Goal: Task Accomplishment & Management: Manage account settings

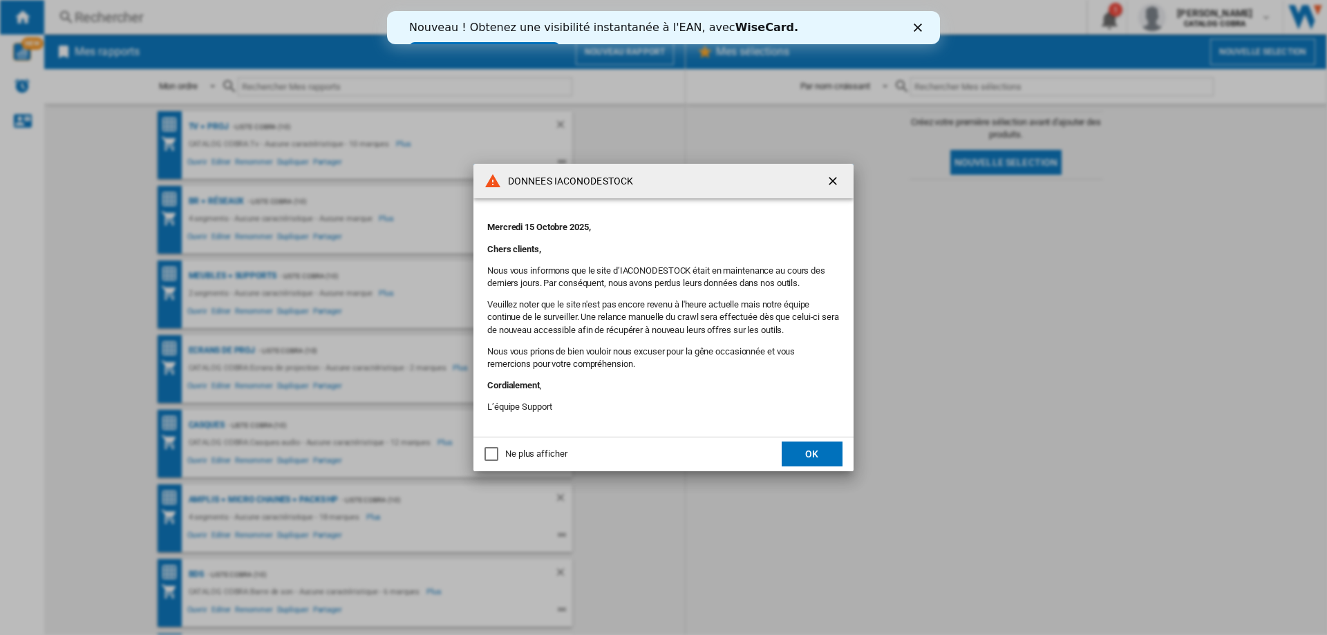
click at [495, 457] on div "Ne plus afficher" at bounding box center [491, 454] width 14 height 14
click at [805, 454] on button "OK" at bounding box center [812, 454] width 61 height 25
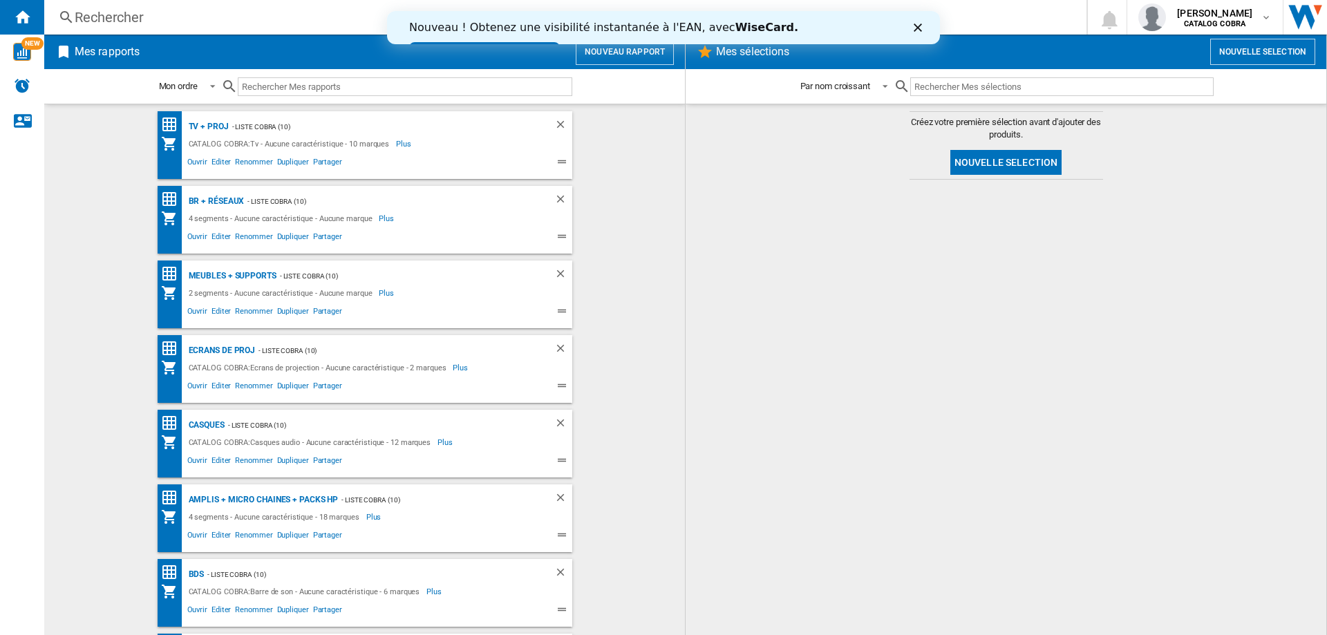
click at [920, 28] on div "Fermer" at bounding box center [921, 27] width 14 height 8
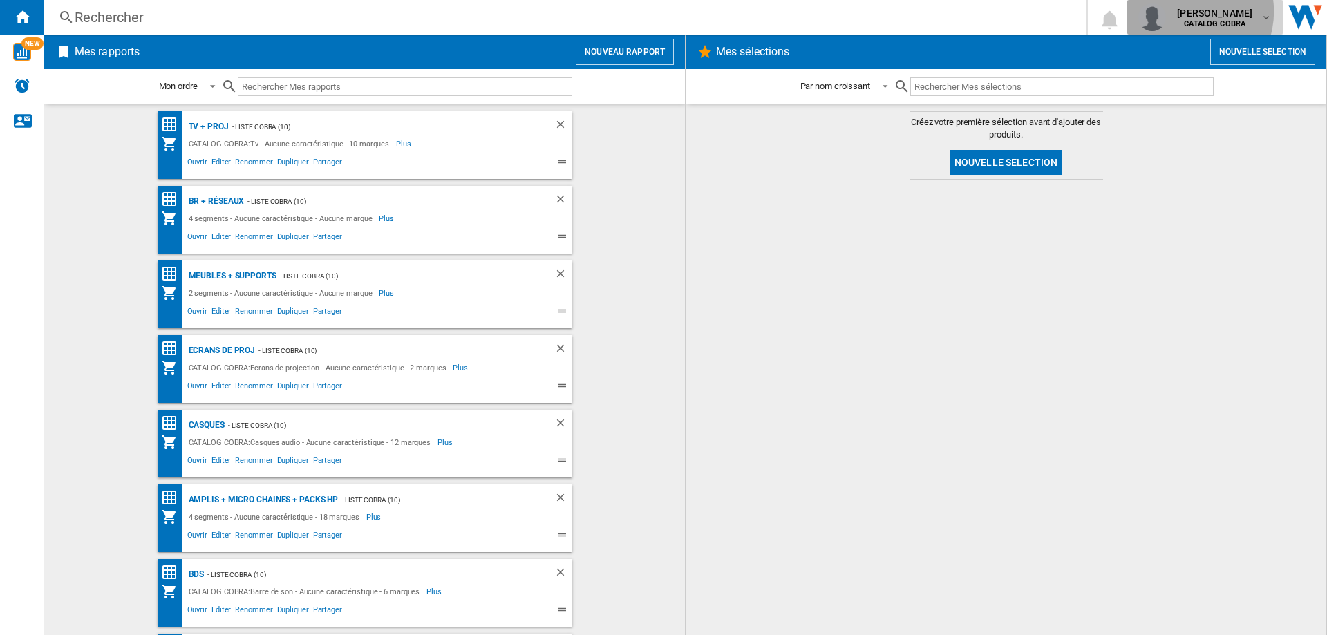
click at [1198, 12] on span "laurent joube" at bounding box center [1214, 13] width 75 height 14
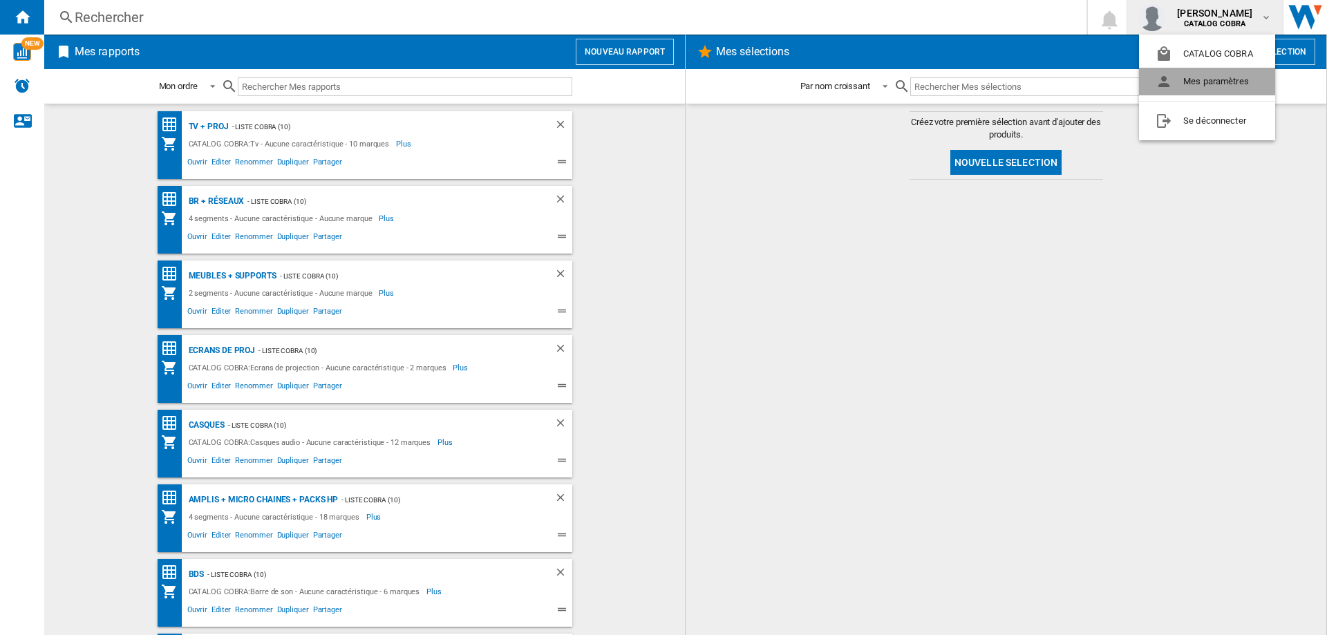
click at [1219, 77] on button "Mes paramètres" at bounding box center [1207, 82] width 136 height 28
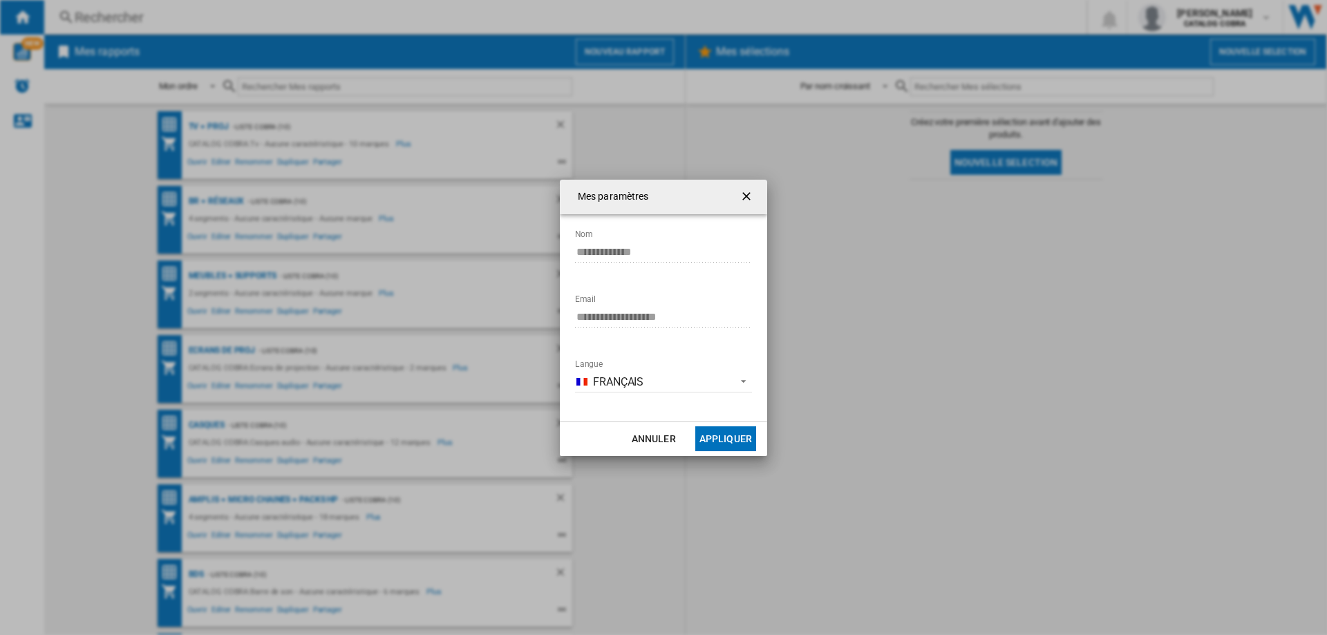
click at [668, 425] on md-dialog-actions "Annuler Appliquer" at bounding box center [663, 439] width 207 height 35
drag, startPoint x: 656, startPoint y: 438, endPoint x: 688, endPoint y: 282, distance: 159.4
click at [655, 438] on button "Annuler" at bounding box center [653, 438] width 61 height 25
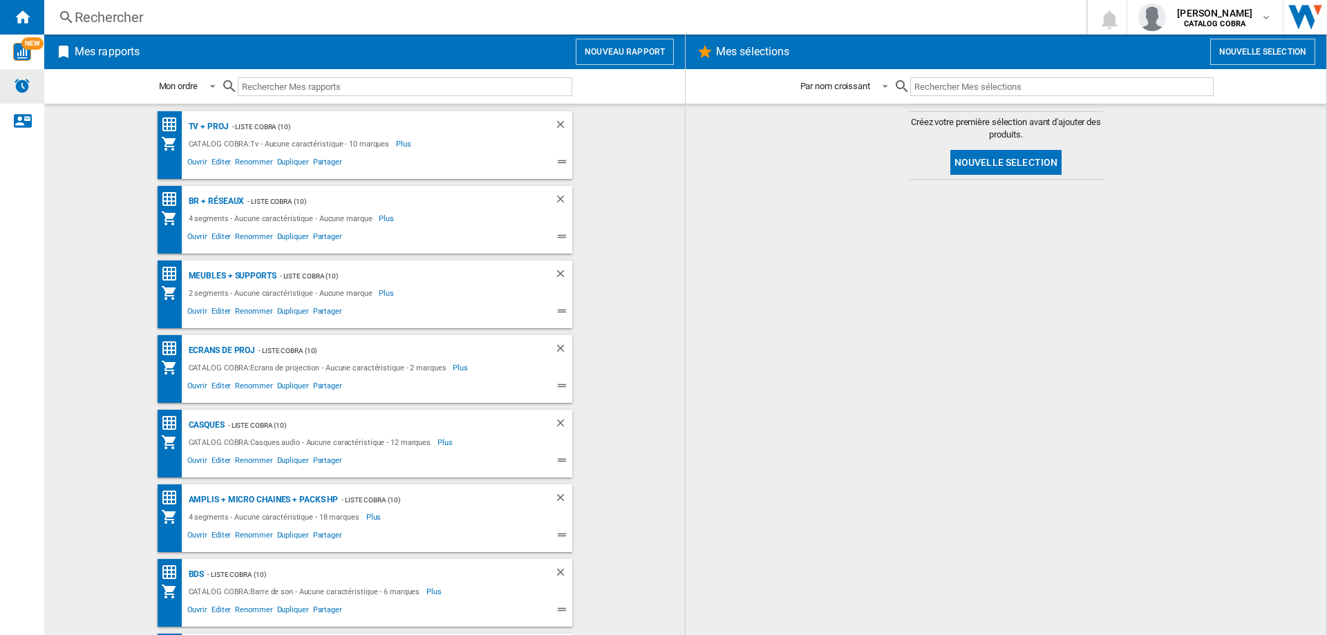
click at [15, 85] on img "Alertes" at bounding box center [22, 85] width 17 height 17
